Goal: Transaction & Acquisition: Download file/media

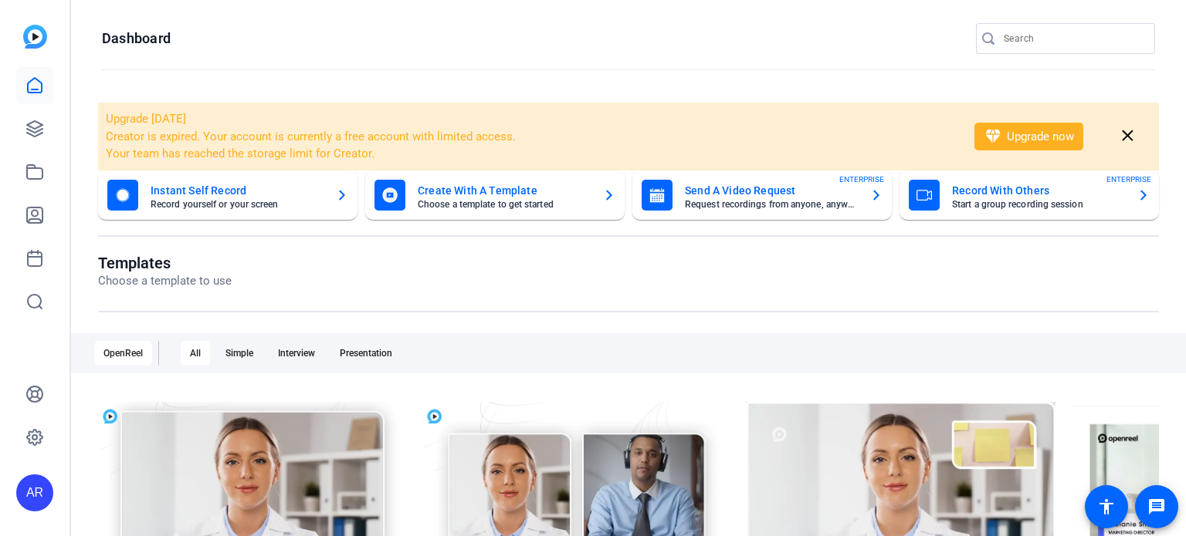
click at [1017, 33] on input "Search" at bounding box center [1072, 38] width 139 height 19
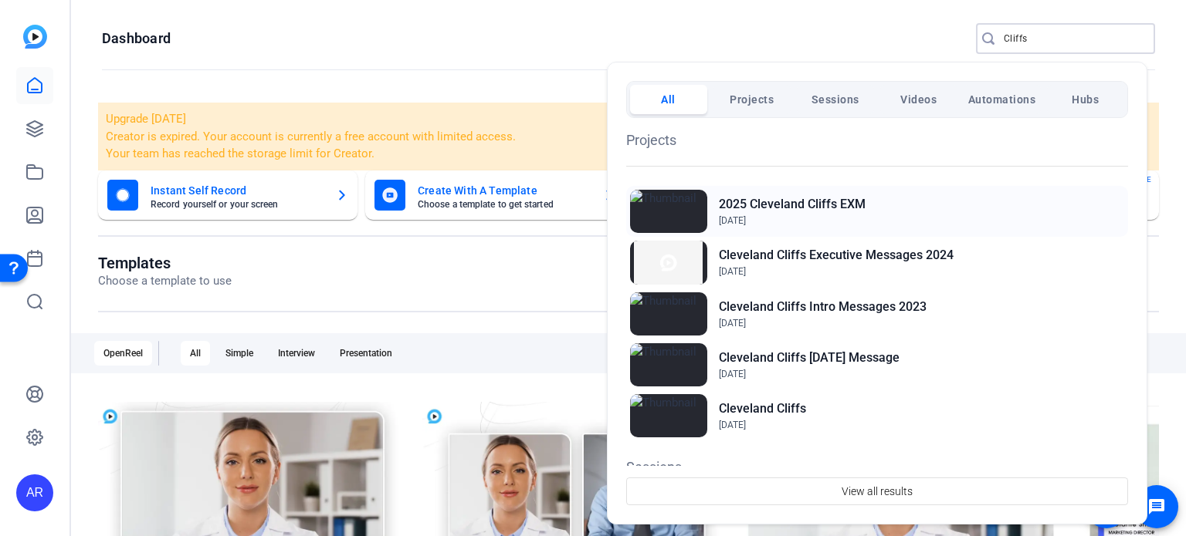
type input "Cliffs"
click at [846, 204] on h2 "2025 Cleveland Cliffs EXM" at bounding box center [792, 204] width 147 height 19
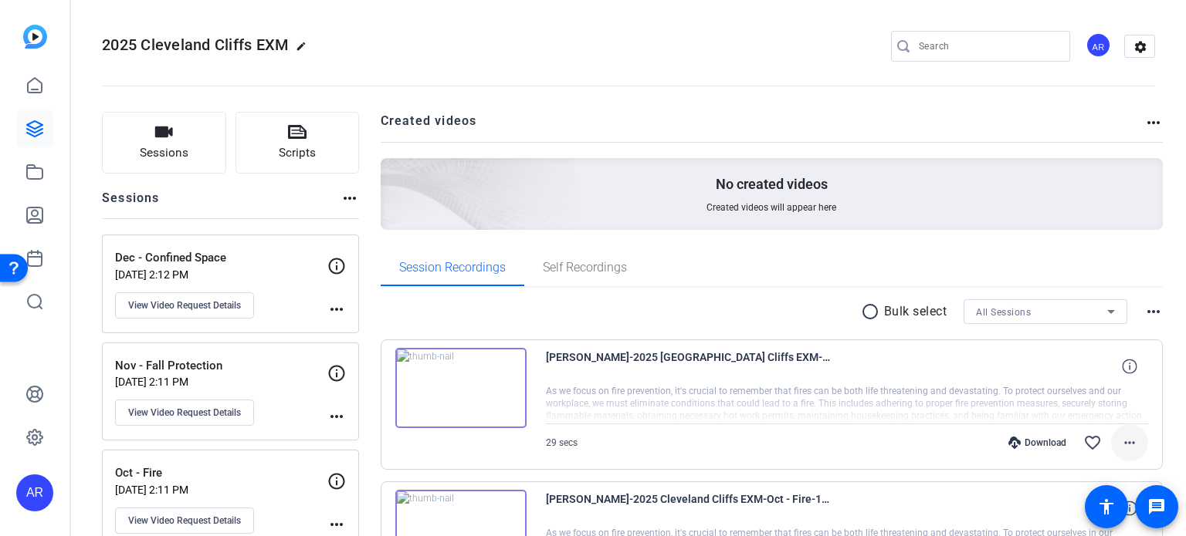
click at [1122, 439] on mat-icon "more_horiz" at bounding box center [1129, 443] width 19 height 19
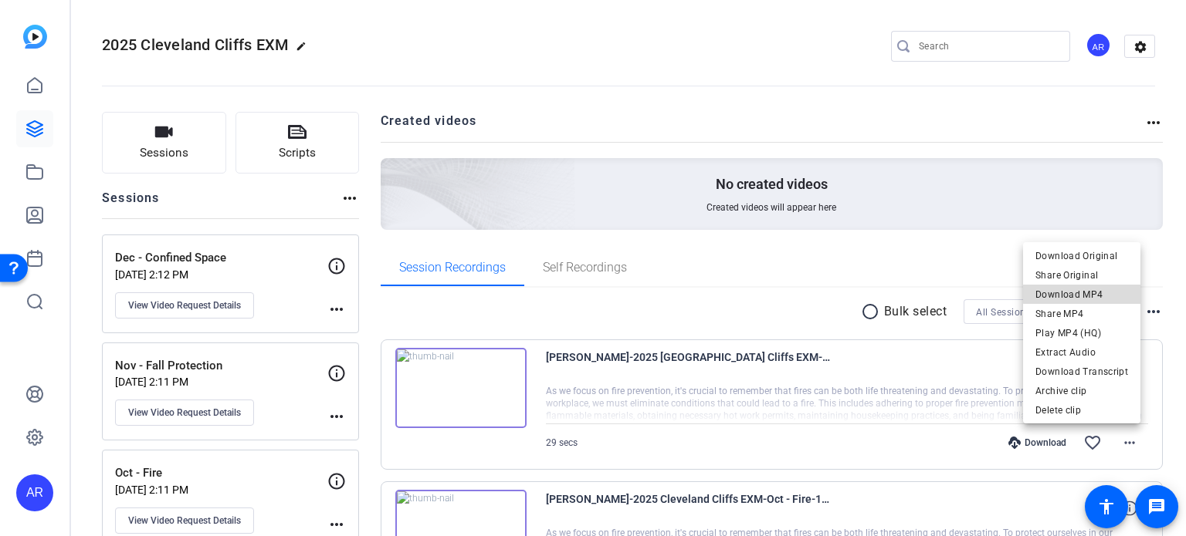
click at [1086, 294] on span "Download MP4" at bounding box center [1081, 295] width 93 height 19
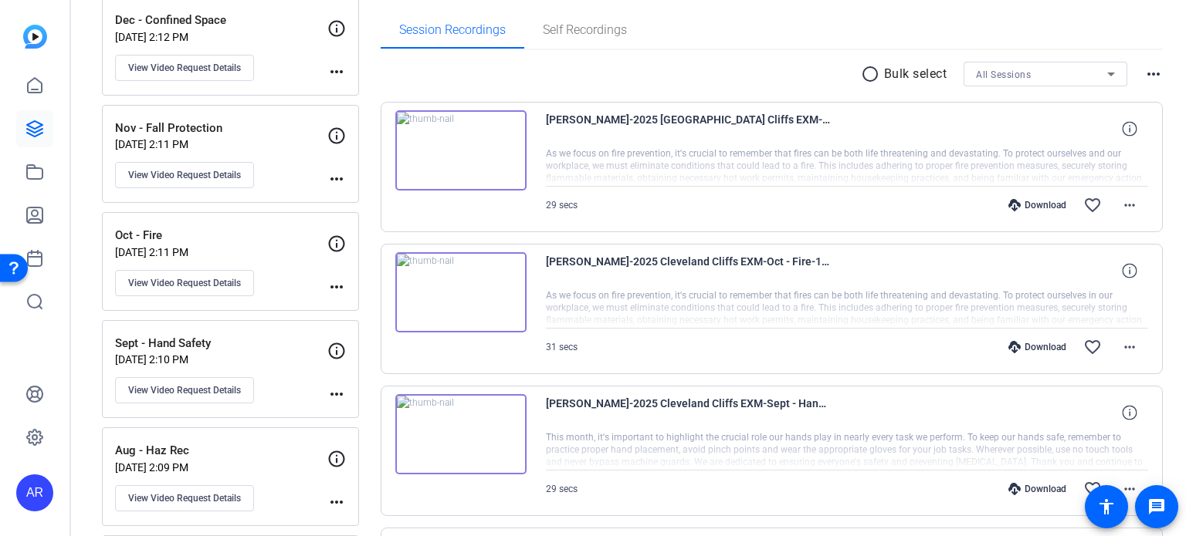
scroll to position [246, 0]
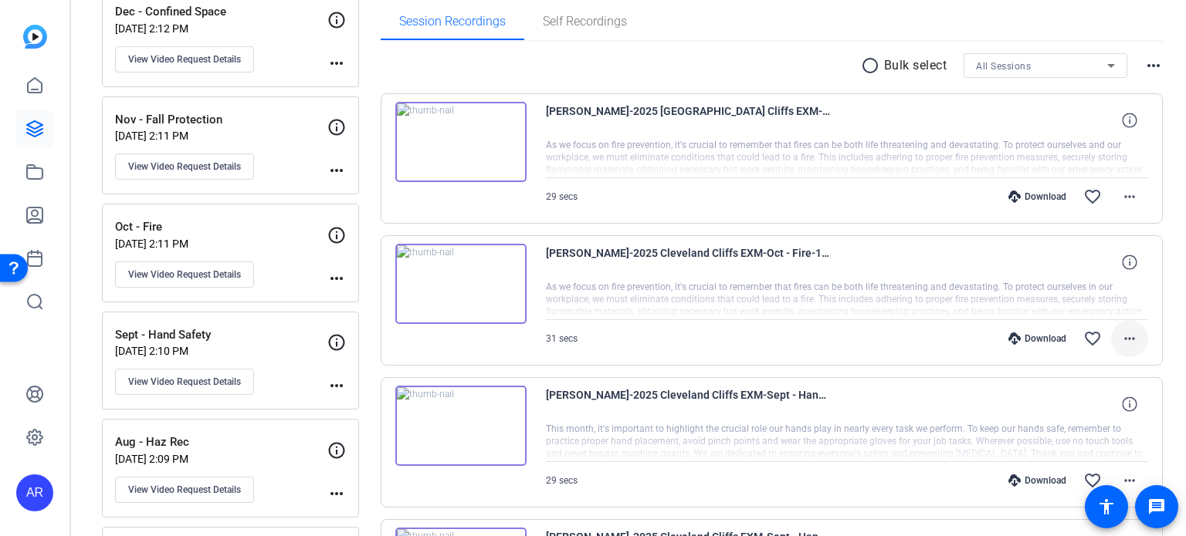
click at [1123, 331] on mat-icon "more_horiz" at bounding box center [1129, 339] width 19 height 19
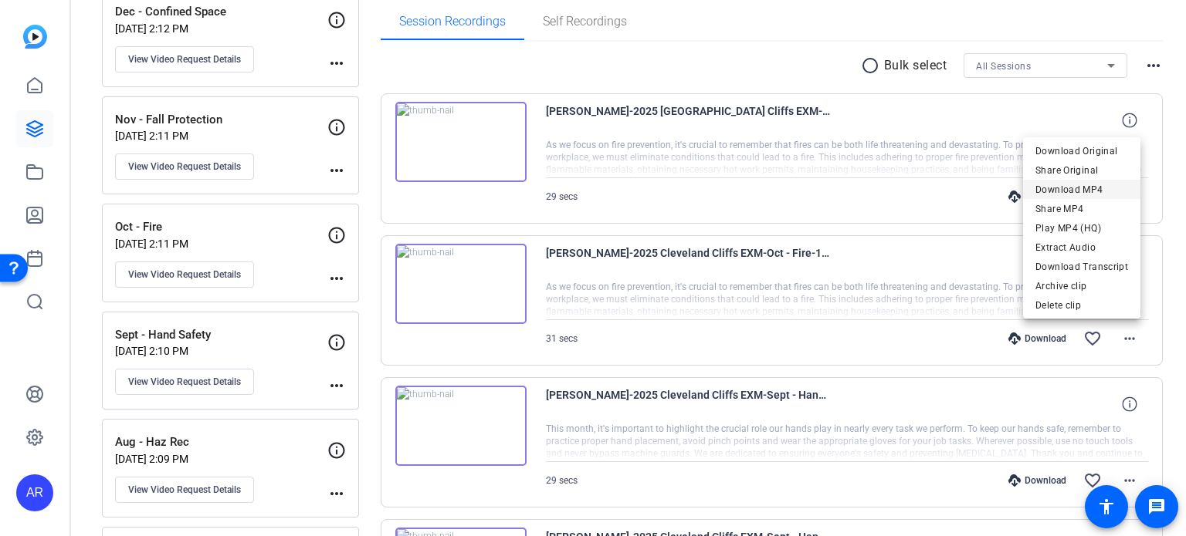
click at [1098, 185] on span "Download MP4" at bounding box center [1081, 190] width 93 height 19
